Goal: Use online tool/utility

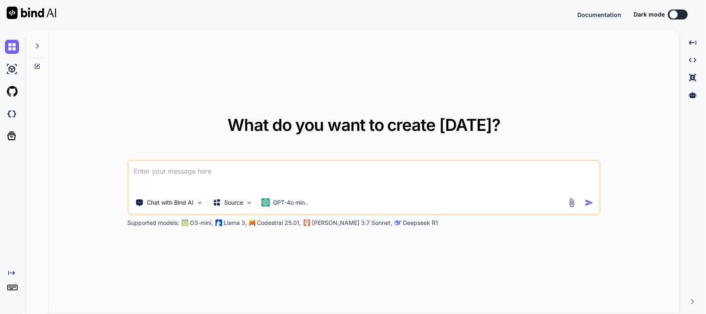
click at [194, 174] on textarea at bounding box center [364, 176] width 470 height 31
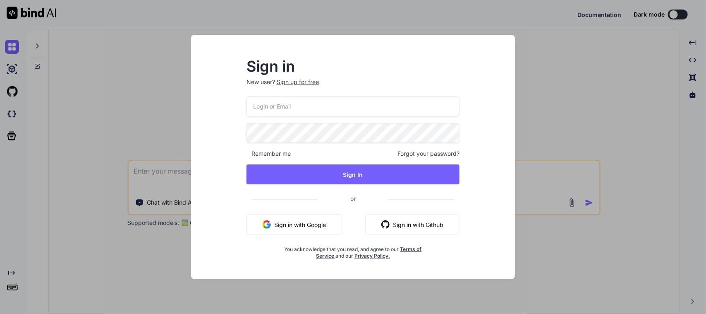
click at [299, 228] on button "Sign in with Google" at bounding box center [295, 224] width 96 height 20
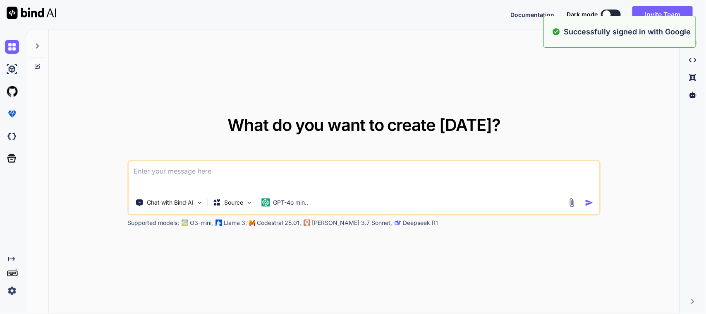
click at [319, 181] on textarea at bounding box center [364, 176] width 470 height 31
type textarea "\"
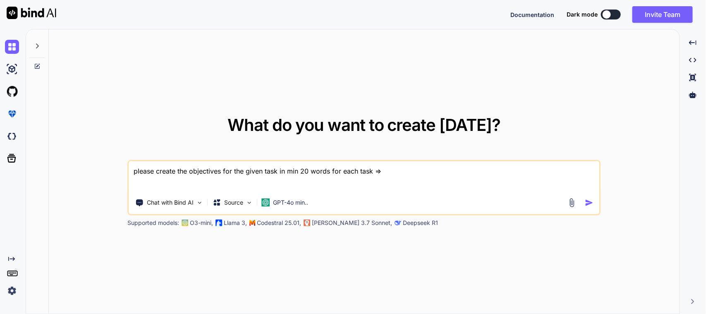
paste textarea "Work on to create single NCR detail response class for view NCR images. Work on…"
type textarea "please create the objectives for the given task in min 20 words for each task =…"
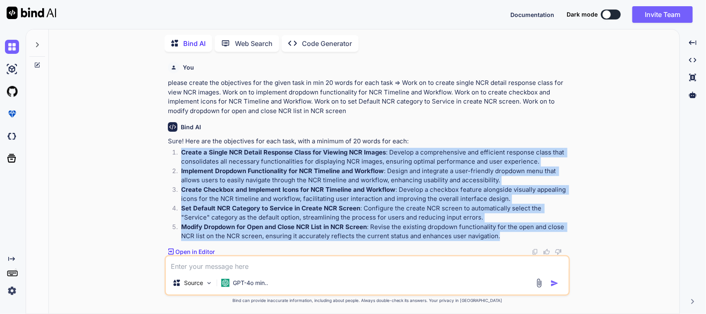
drag, startPoint x: 502, startPoint y: 236, endPoint x: 178, endPoint y: 151, distance: 334.6
click at [178, 151] on ol "Create a Single NCR Detail Response Class for Viewing NCR Images : Develop a co…" at bounding box center [368, 194] width 401 height 93
copy ol "Create a Single NCR Detail Response Class for Viewing NCR Images : Develop a co…"
